Goal: Transaction & Acquisition: Obtain resource

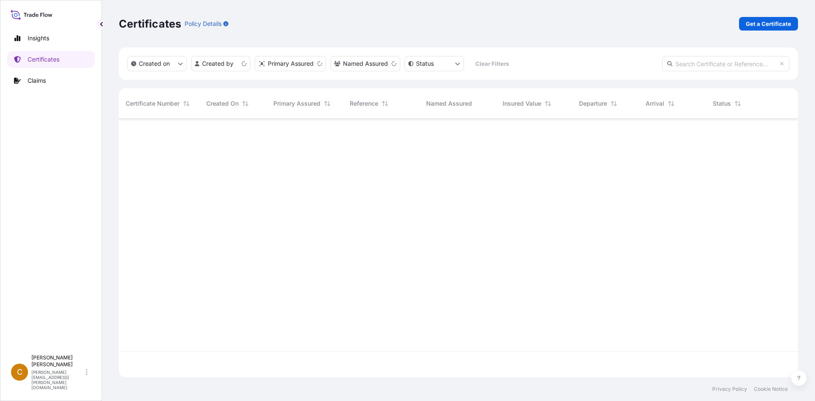
scroll to position [257, 673]
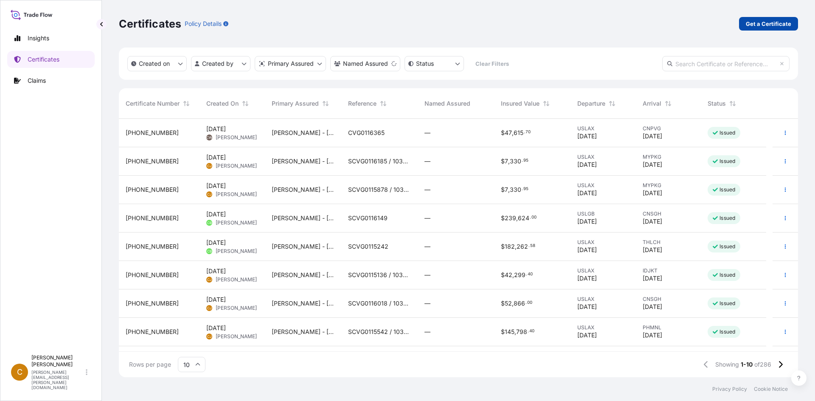
click at [768, 21] on p "Get a Certificate" at bounding box center [768, 24] width 45 height 8
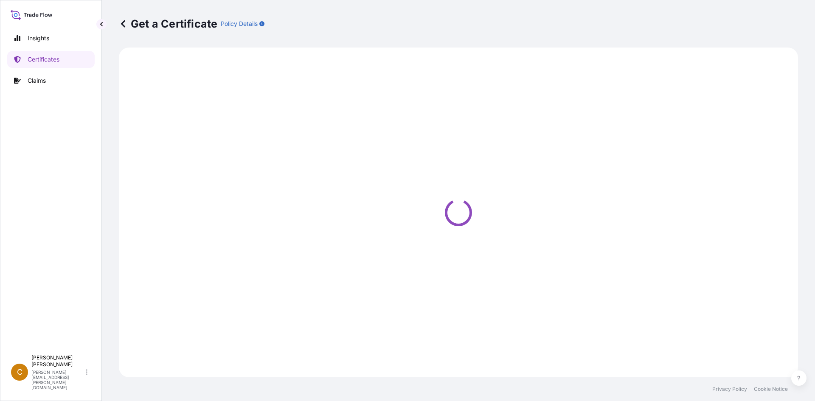
select select "Sea"
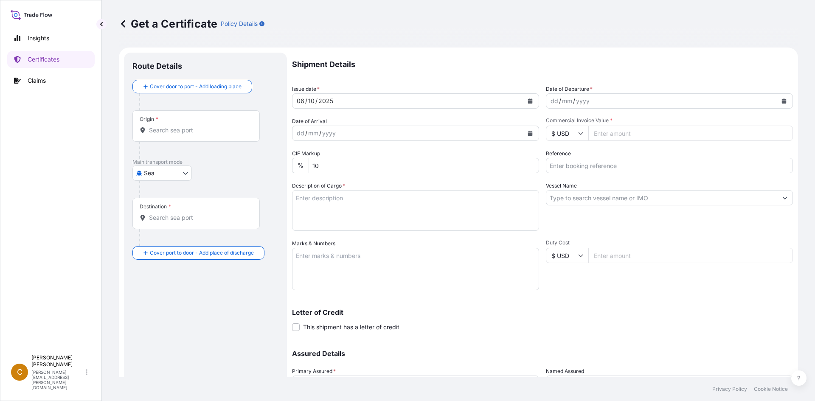
click at [217, 133] on input "Origin *" at bounding box center [199, 130] width 100 height 8
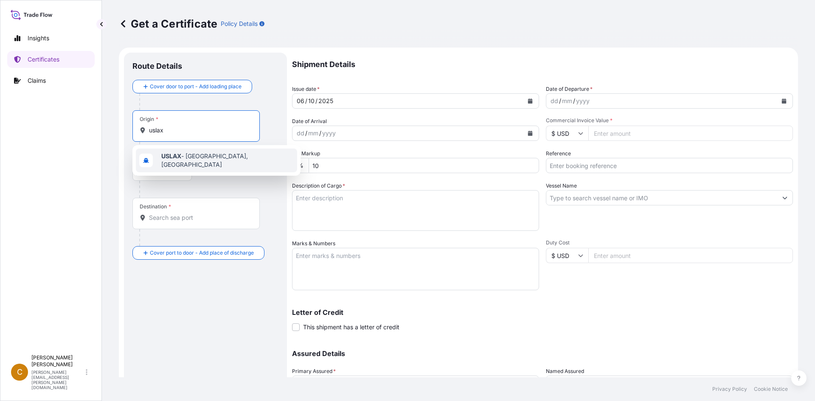
click at [199, 159] on span "USLAX - [GEOGRAPHIC_DATA], [GEOGRAPHIC_DATA]" at bounding box center [227, 160] width 132 height 17
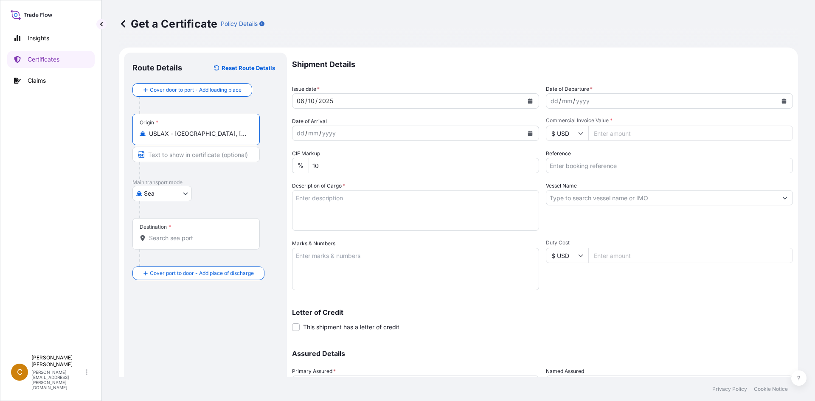
type input "USLAX - [GEOGRAPHIC_DATA], [GEOGRAPHIC_DATA]"
click at [197, 231] on div "Destination *" at bounding box center [195, 233] width 127 height 31
click at [197, 234] on input "Destination *" at bounding box center [199, 238] width 100 height 8
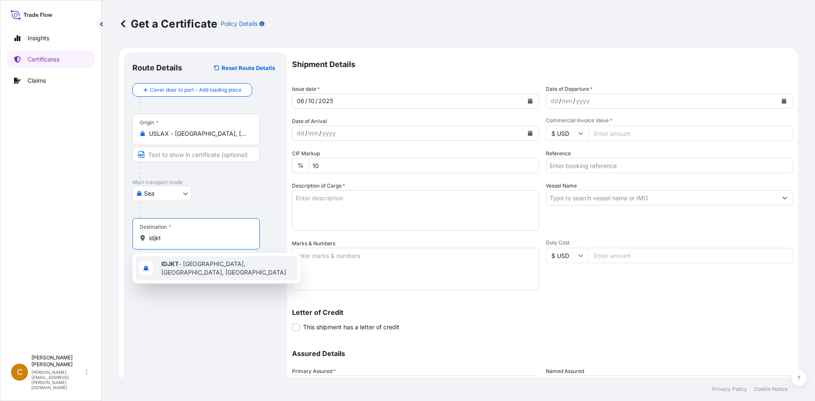
click at [207, 268] on span "IDJKT - [GEOGRAPHIC_DATA], [GEOGRAPHIC_DATA], [GEOGRAPHIC_DATA]" at bounding box center [227, 268] width 132 height 17
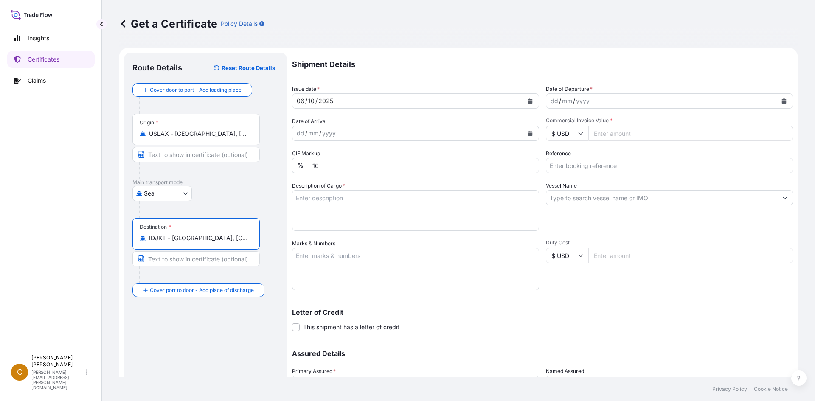
type input "IDJKT - [GEOGRAPHIC_DATA], [GEOGRAPHIC_DATA], [GEOGRAPHIC_DATA]"
click at [611, 98] on div "dd / mm / yyyy" at bounding box center [661, 100] width 231 height 15
click at [783, 102] on button "Calendar" at bounding box center [784, 101] width 14 height 14
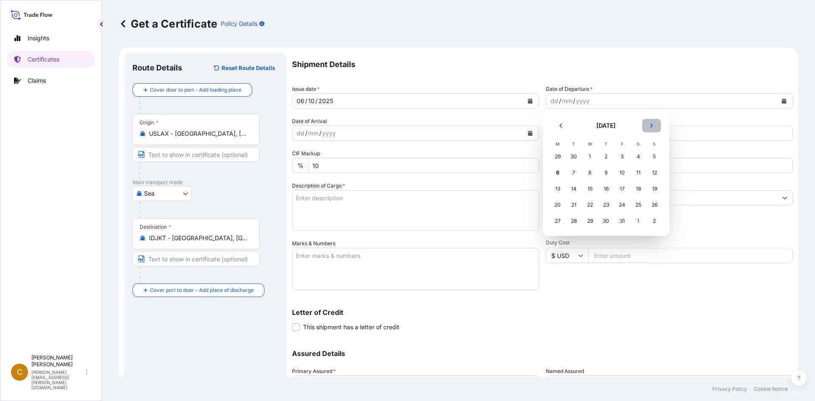
click at [652, 126] on icon "Next" at bounding box center [651, 125] width 5 height 5
click at [562, 129] on button "Previous" at bounding box center [560, 126] width 19 height 14
click at [658, 188] on div "21" at bounding box center [654, 188] width 15 height 15
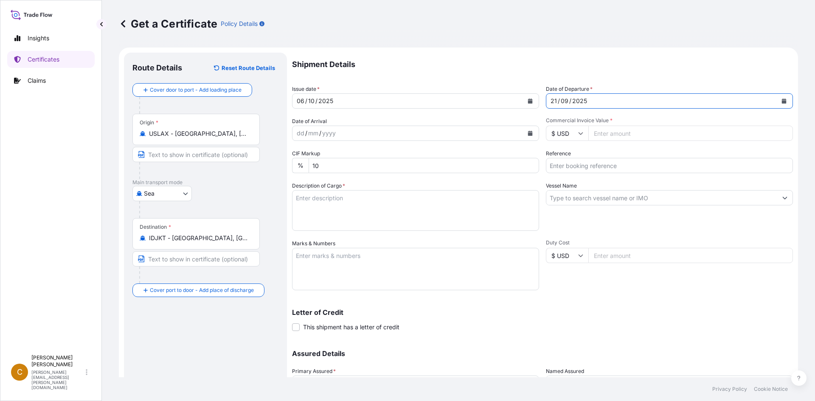
click at [433, 144] on div "Shipment Details Issue date * [DATE] Date of Departure * [DATE] Date of Arrival…" at bounding box center [542, 239] width 501 height 372
click at [530, 132] on button "Calendar" at bounding box center [530, 134] width 14 height 14
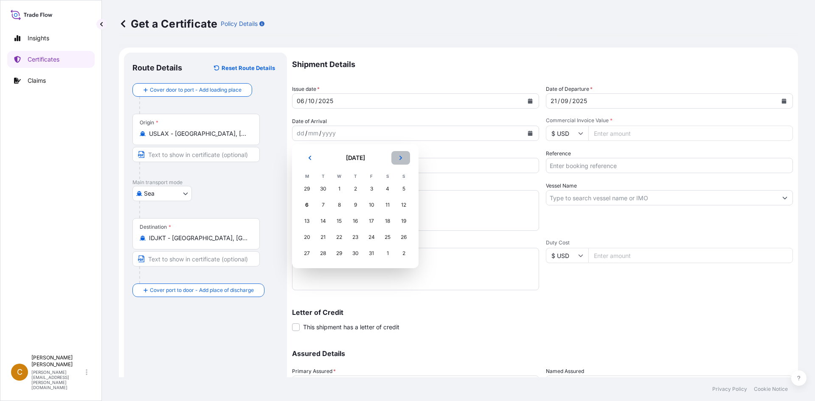
click at [403, 158] on button "Next" at bounding box center [400, 158] width 19 height 14
click at [408, 191] on div "2" at bounding box center [403, 188] width 15 height 15
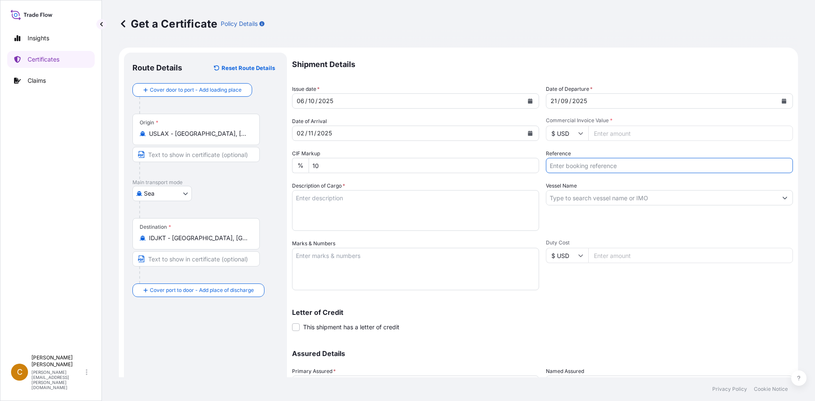
click at [621, 164] on input "Reference" at bounding box center [669, 165] width 247 height 15
paste input "SCVG0115116"
click at [604, 166] on input "SCVG0115116 /" at bounding box center [669, 165] width 247 height 15
paste input "1032403"
type input "SCVG0115116 / 1032403"
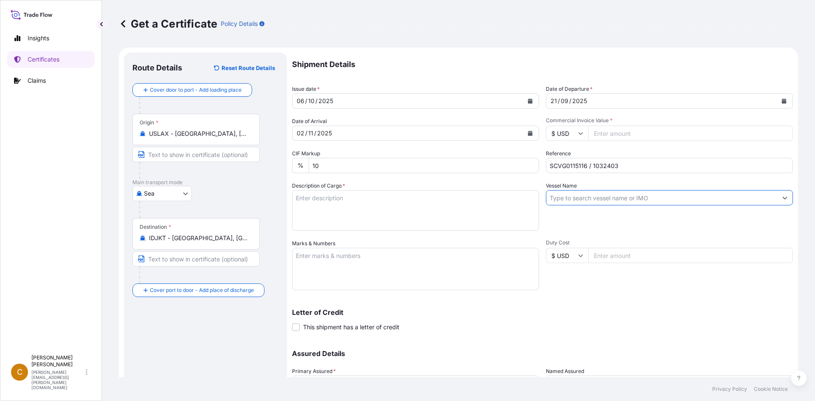
click at [639, 205] on input "Vessel Name" at bounding box center [661, 197] width 231 height 15
drag, startPoint x: 605, startPoint y: 208, endPoint x: 607, endPoint y: 200, distance: 8.9
click at [605, 204] on div "Vessel Name" at bounding box center [669, 206] width 247 height 49
click at [607, 200] on input "Vessel Name" at bounding box center [661, 197] width 231 height 15
paste input "ONE HAMMERSMITH"
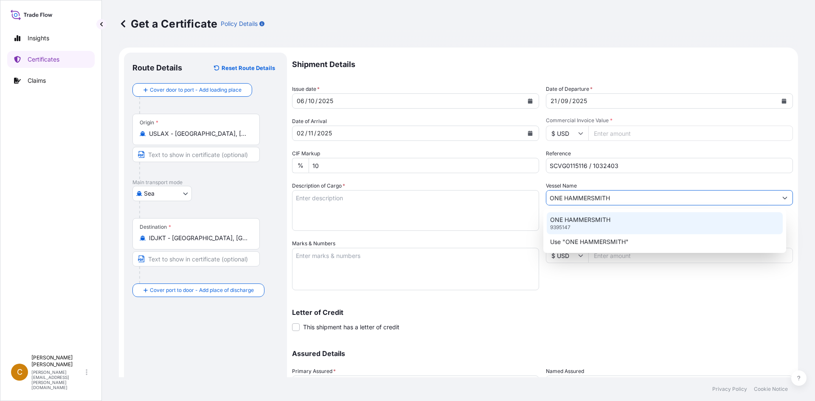
click at [578, 219] on p "ONE HAMMERSMITH" at bounding box center [580, 220] width 60 height 8
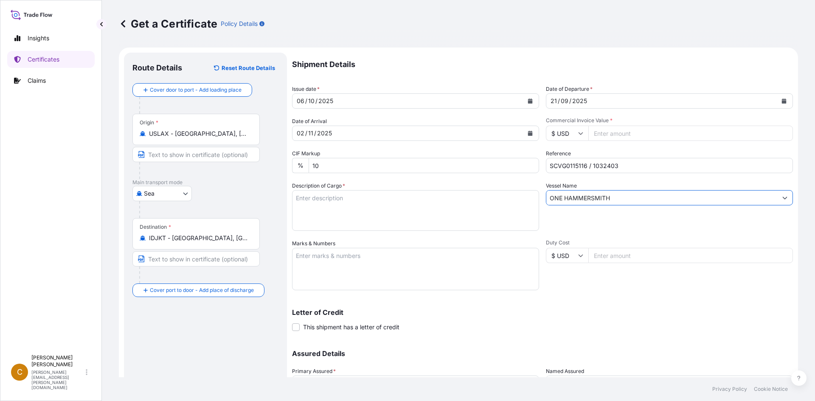
type input "ONE HAMMERSMITH"
click at [478, 209] on textarea "Description of Cargo *" at bounding box center [415, 210] width 247 height 41
click at [441, 220] on textarea "Description of Cargo *" at bounding box center [415, 210] width 247 height 41
paste textarea "XANTURAL 180,XTL180,25KG,BAG HS-Code: 39 13 90"
click at [381, 217] on textarea "XANTURAL 180,XTL180,25KG,BAG HS-Code: 39 13 90" at bounding box center [415, 210] width 247 height 41
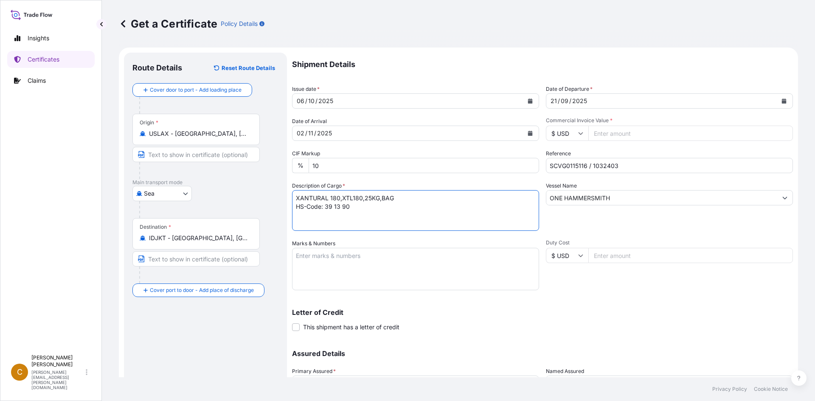
paste textarea "40 bags of each 25kgs on 1 heated pallet."
paste textarea "DRYU6030860"
click at [415, 226] on textarea "XANTURAL 180,XTL180,25KG,BAG HS-Code: 39 13 90 40 bags of each 25kgs on 1 heate…" at bounding box center [415, 210] width 247 height 41
paste textarea "100835"
type textarea "XANTURAL 180,XTL180,25KG,BAG HS-Code: 39 13 90 40 bags of each 25kgs on 1 heate…"
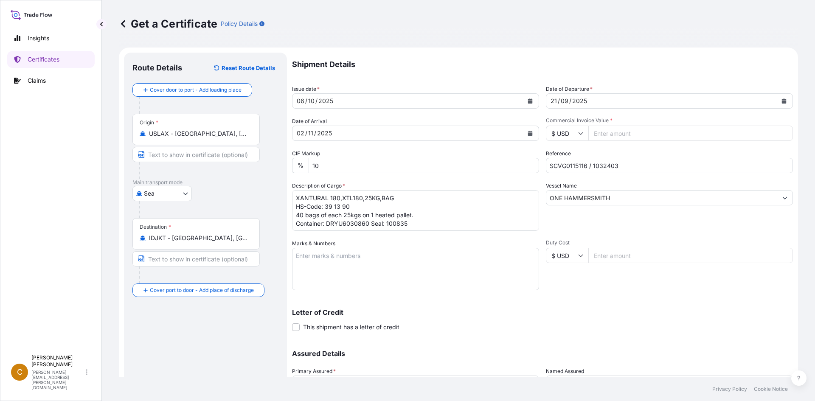
click at [347, 269] on textarea "Marks & Numbers" at bounding box center [415, 269] width 247 height 42
paste textarea "PT. Azelis Indonesia Distribusi"
type textarea "PT. Azelis Indonesia Distribusi"
click at [594, 136] on input "Commercial Invoice Value *" at bounding box center [690, 133] width 205 height 15
type input "32410"
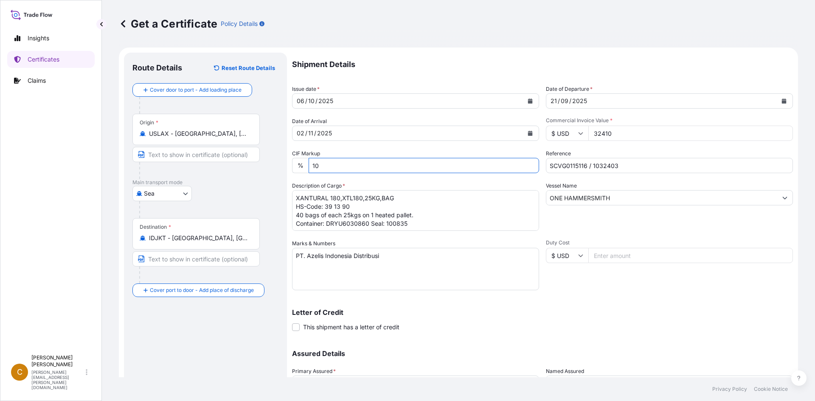
scroll to position [76, 0]
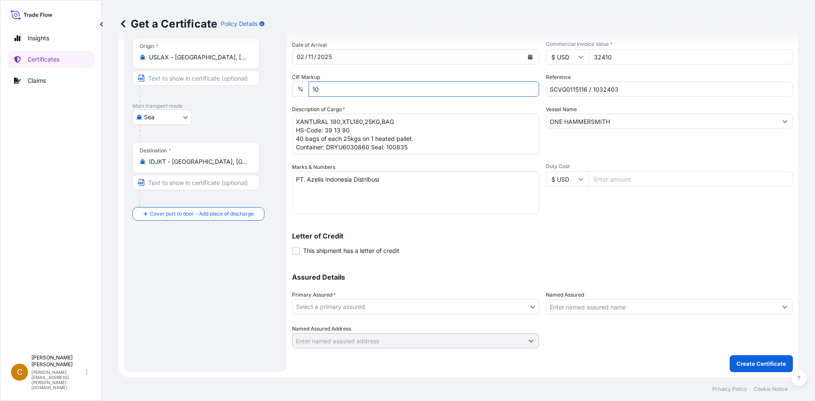
click at [453, 311] on body "Insights Certificates Claims C Clayton James [EMAIL_ADDRESS][PERSON_NAME][DOMAI…" at bounding box center [407, 200] width 815 height 401
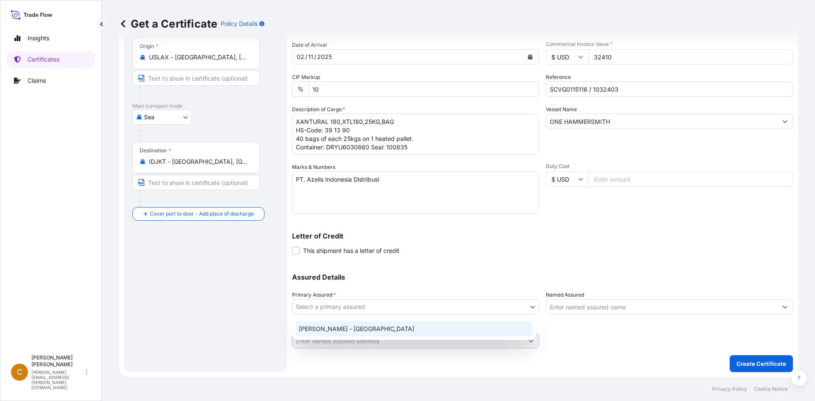
click at [402, 327] on div "[PERSON_NAME] - [GEOGRAPHIC_DATA]" at bounding box center [413, 328] width 237 height 15
select select "31650"
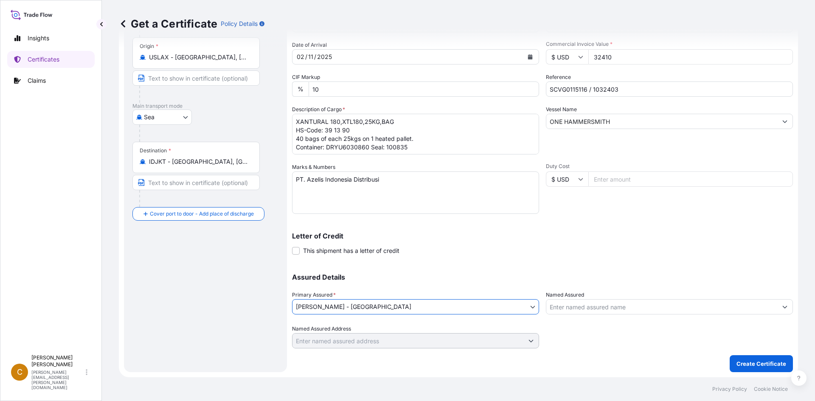
click at [378, 252] on span "This shipment has a letter of credit" at bounding box center [351, 251] width 96 height 8
click at [292, 246] on input "This shipment has a letter of credit" at bounding box center [292, 246] width 0 height 0
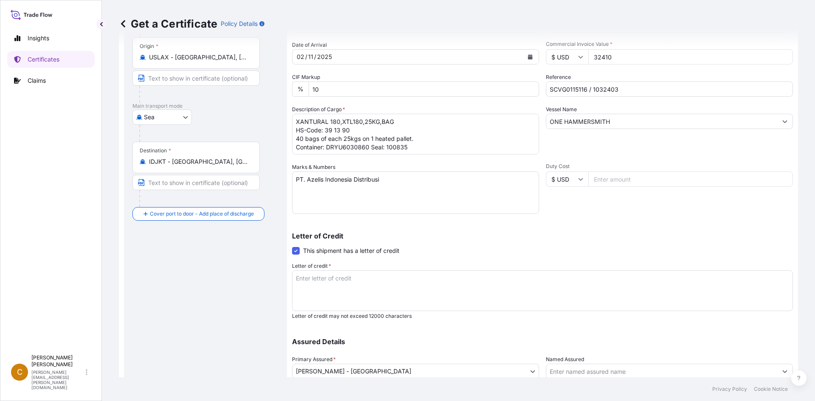
click at [378, 252] on span "This shipment has a letter of credit" at bounding box center [351, 251] width 96 height 8
click at [292, 246] on input "This shipment has a letter of credit" at bounding box center [292, 246] width 0 height 0
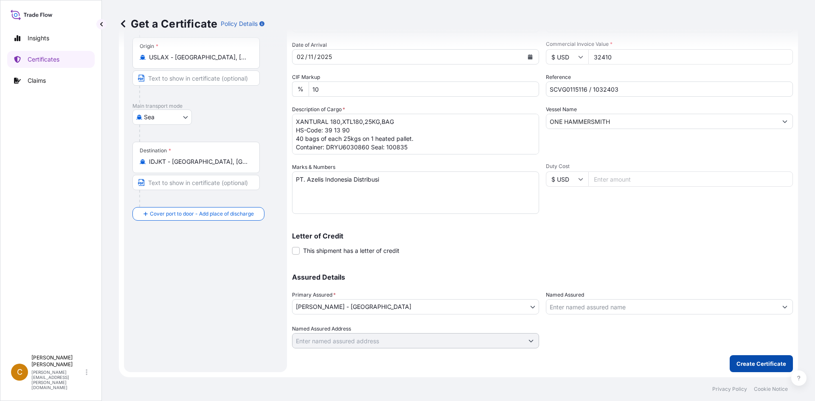
click at [749, 360] on p "Create Certificate" at bounding box center [762, 364] width 50 height 8
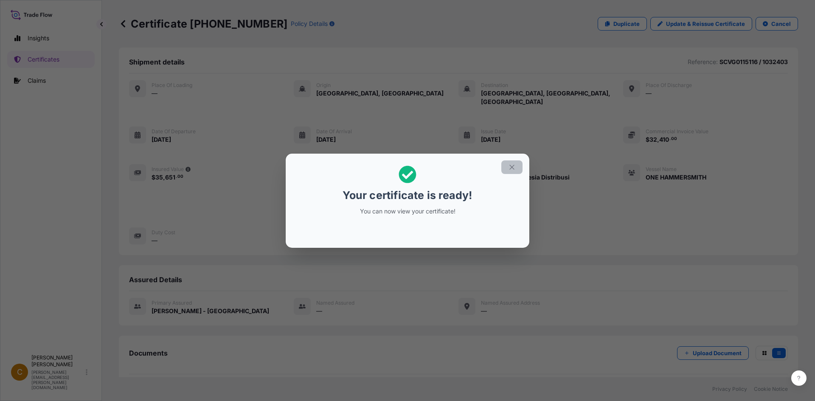
click at [510, 163] on icon "button" at bounding box center [512, 167] width 8 height 8
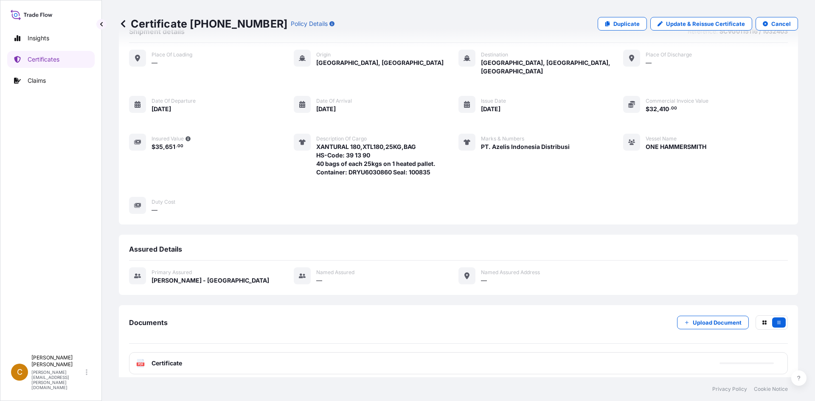
scroll to position [82, 0]
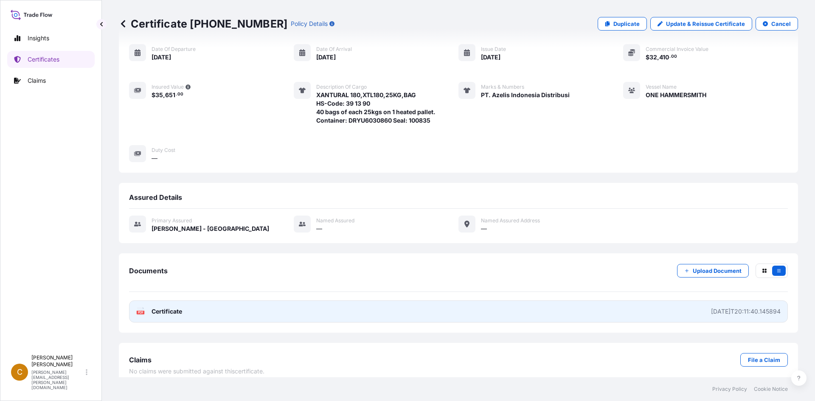
click at [140, 307] on icon at bounding box center [140, 311] width 7 height 8
